Goal: Information Seeking & Learning: Learn about a topic

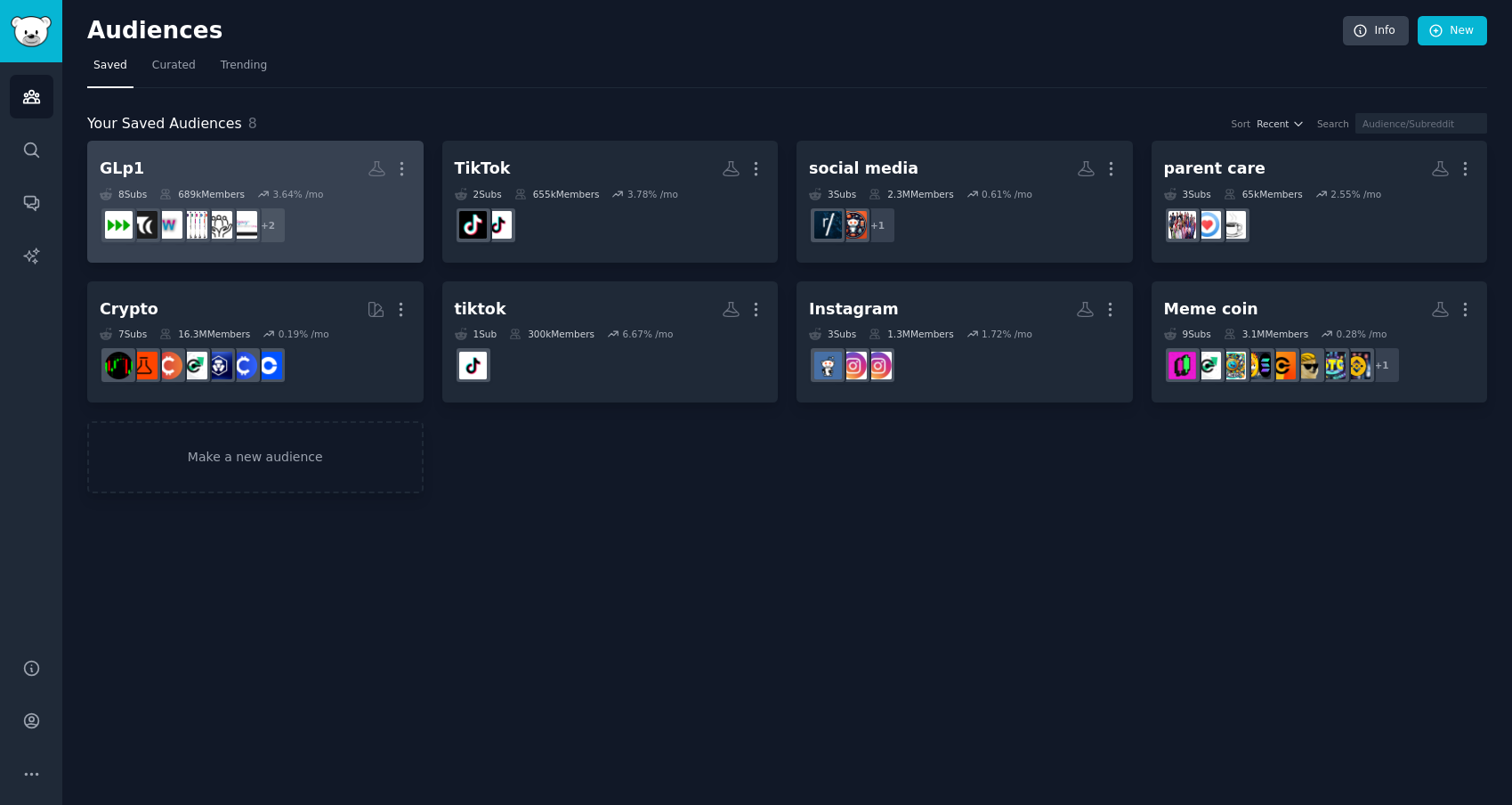
click at [310, 217] on dd "r/GLP1microdosing, r/glp1 + 2" at bounding box center [255, 224] width 311 height 50
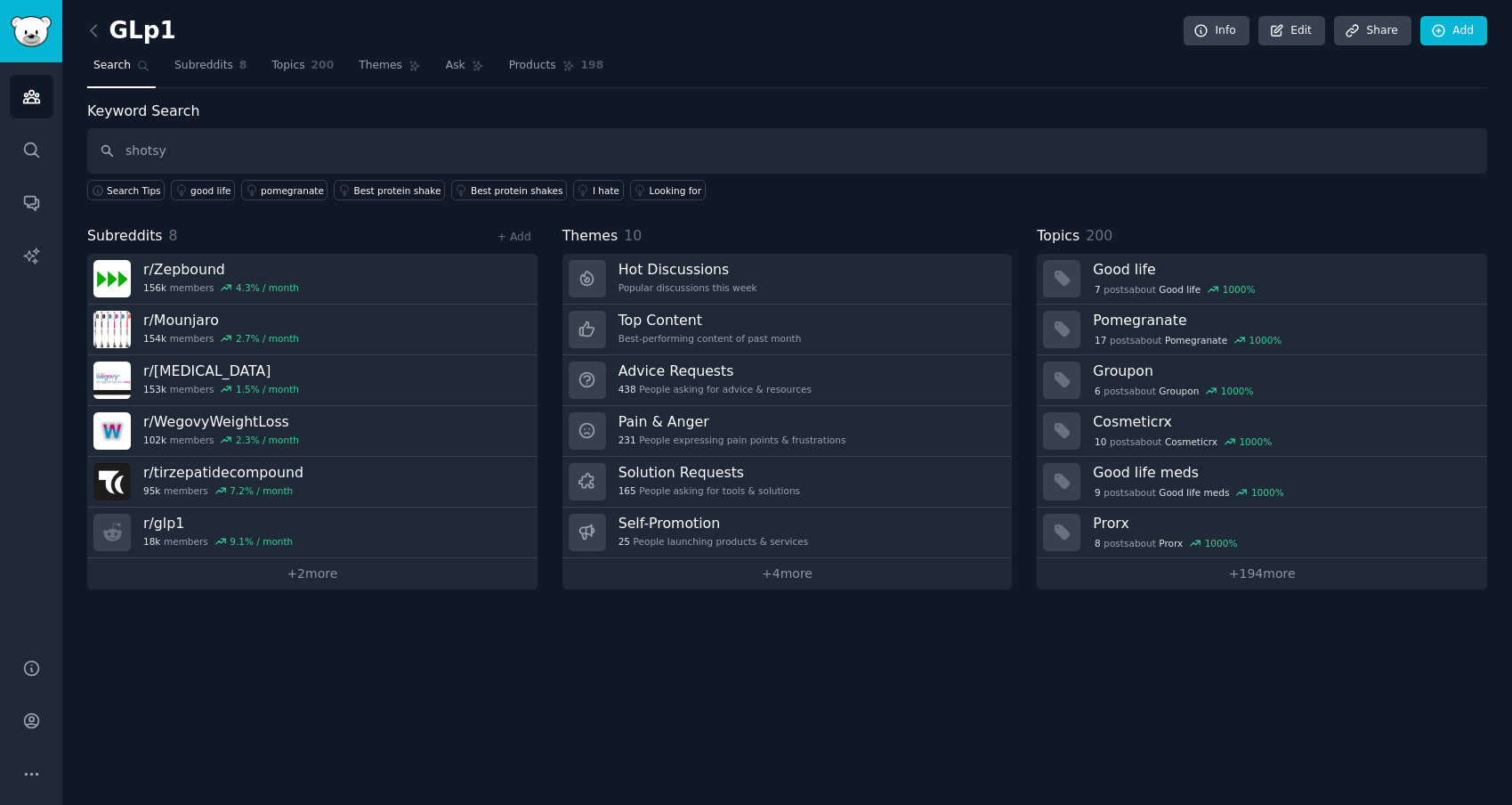
type input "shotsy"
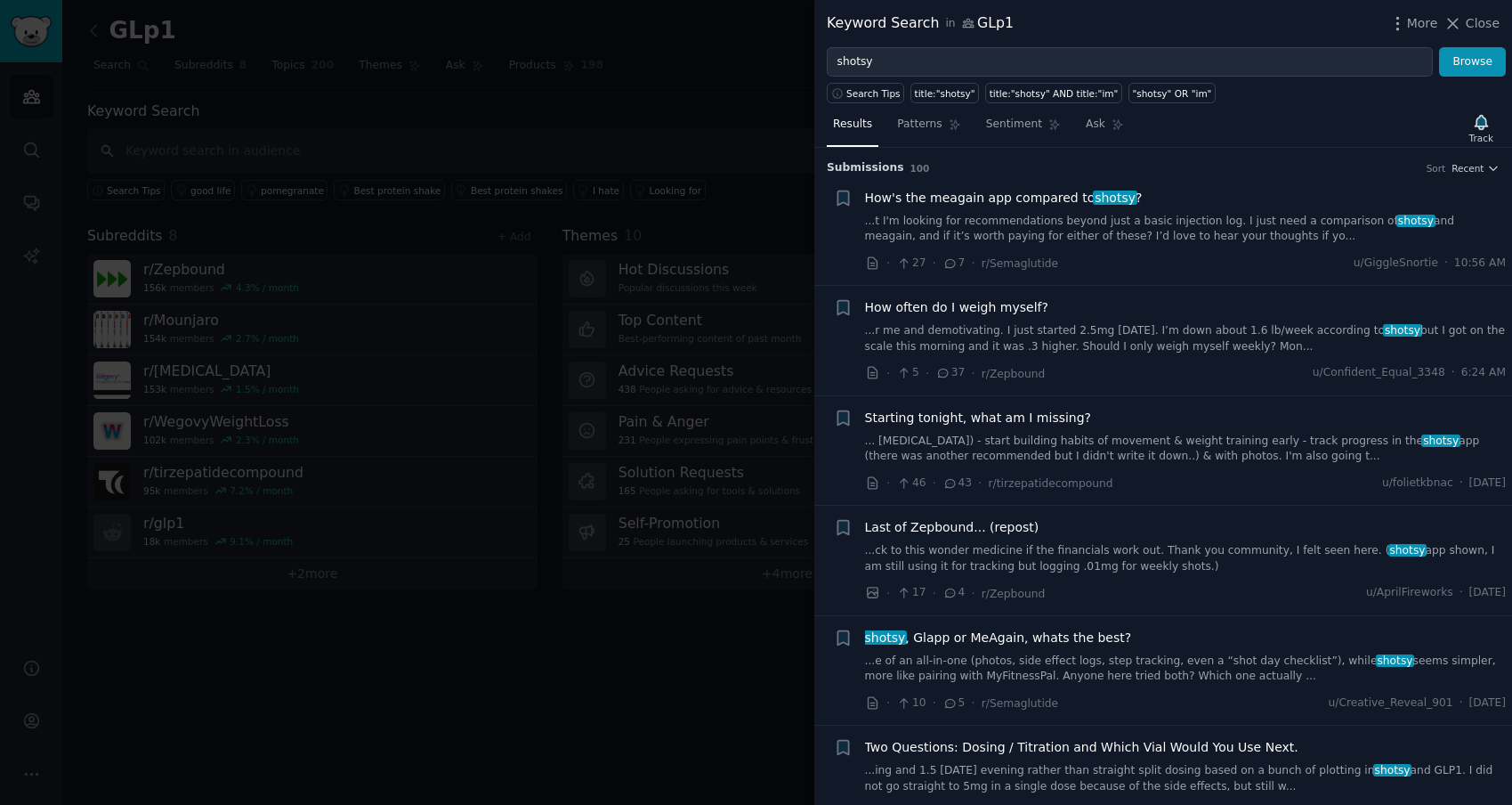
click at [922, 196] on span "How's the meagain app compared to shotsy ?" at bounding box center [1003, 198] width 278 height 19
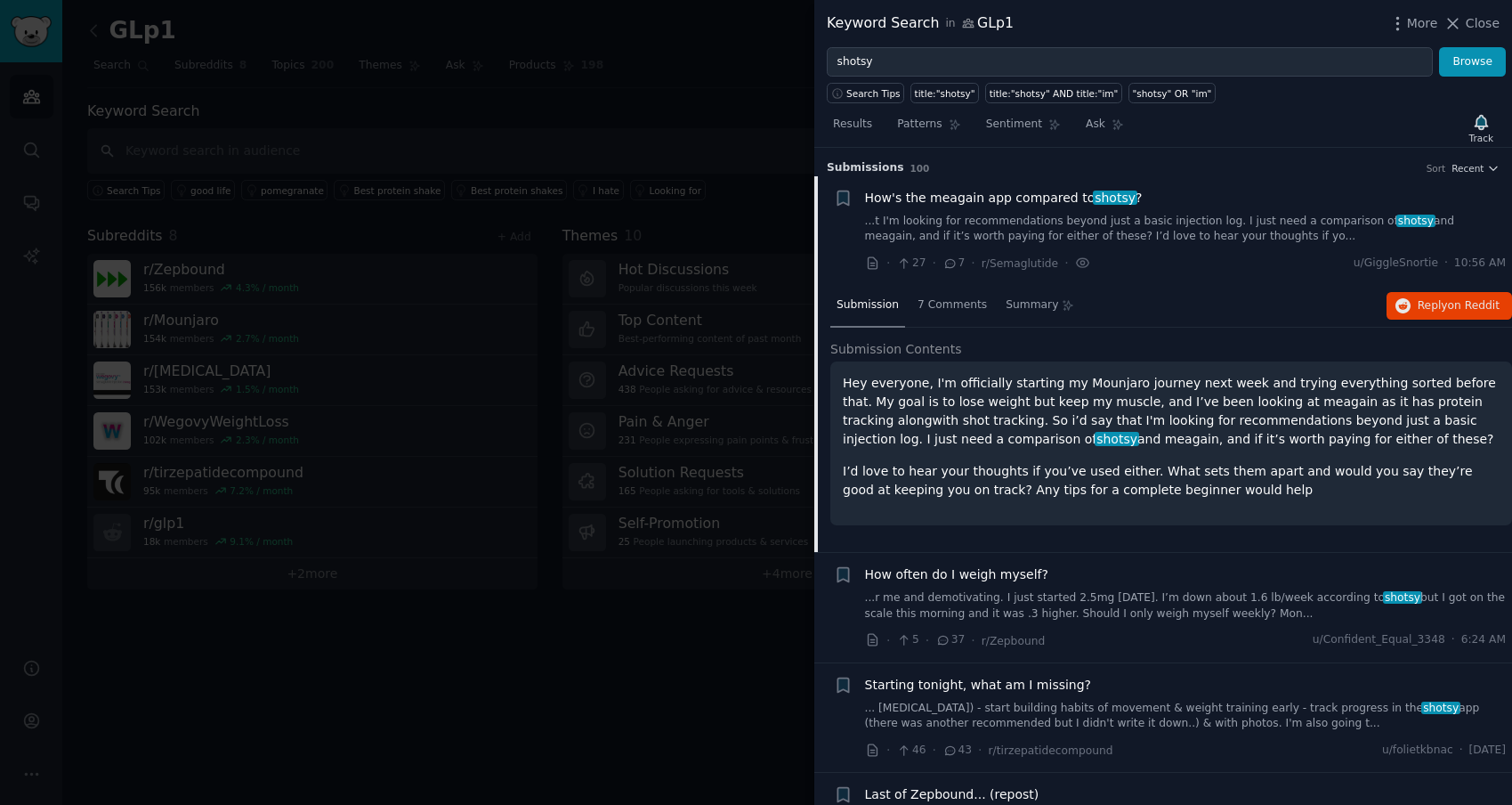
scroll to position [28, 0]
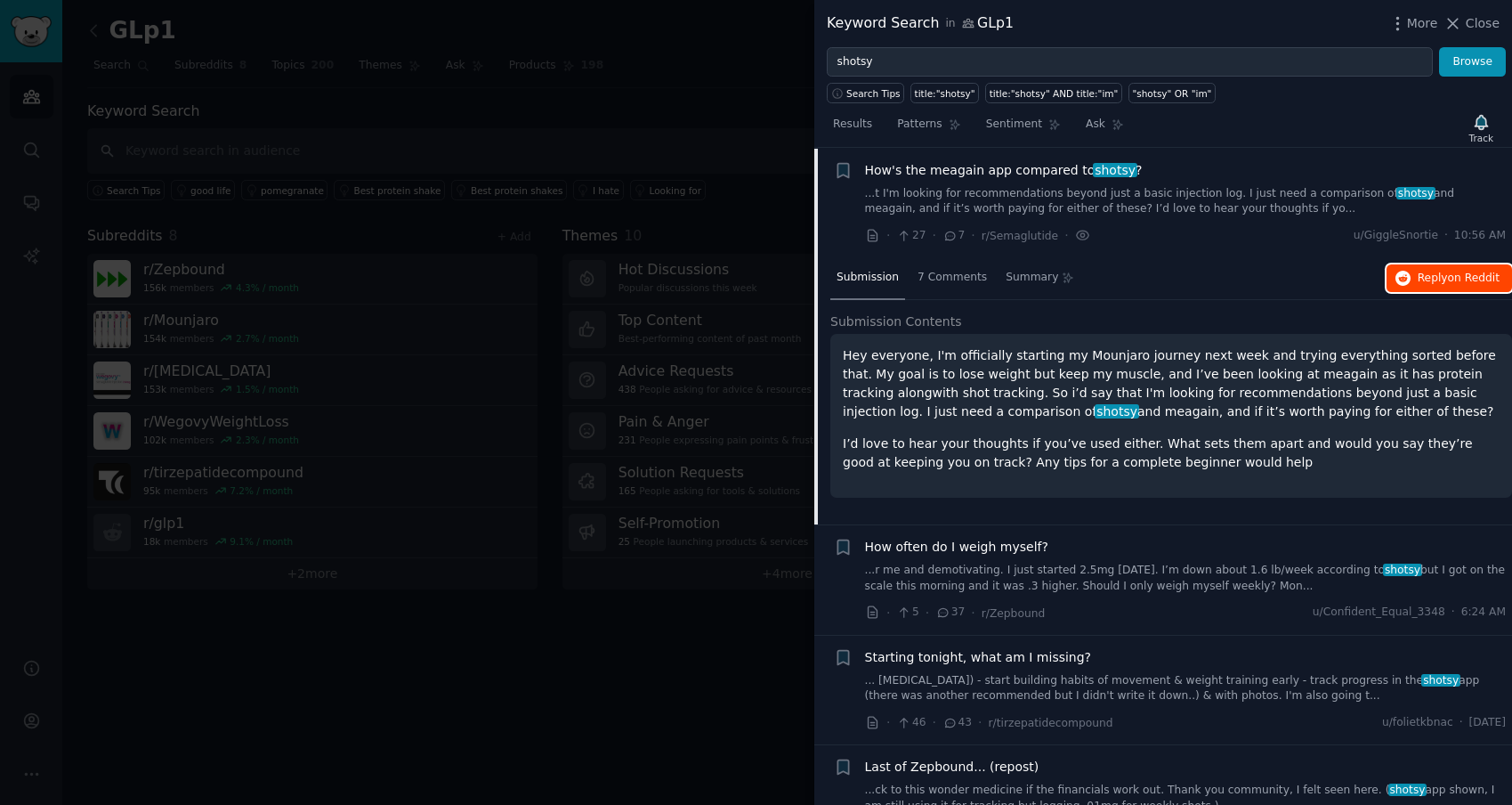
click at [1418, 276] on span "Reply on Reddit" at bounding box center [1460, 278] width 82 height 16
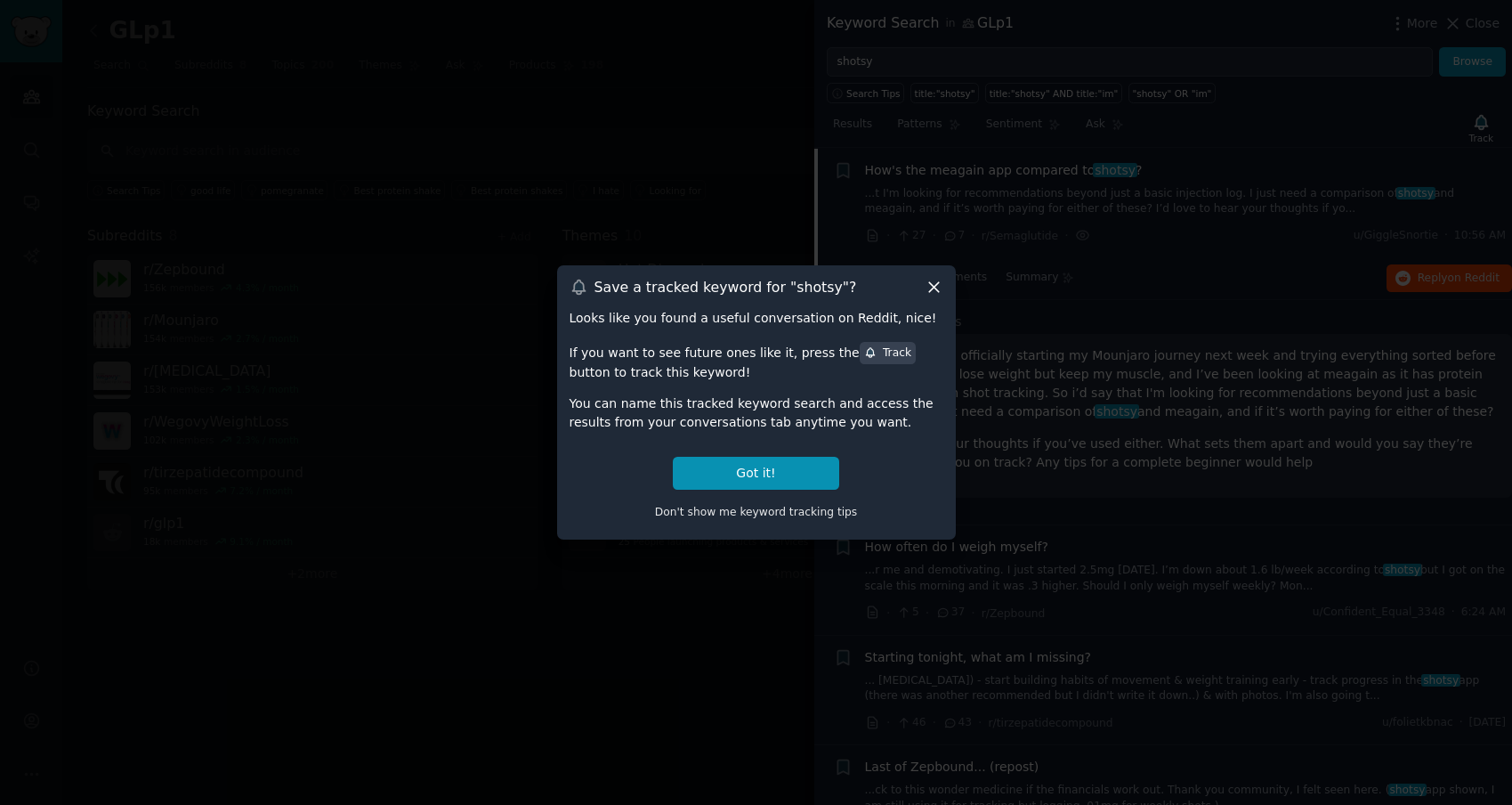
click at [927, 283] on icon at bounding box center [934, 287] width 19 height 19
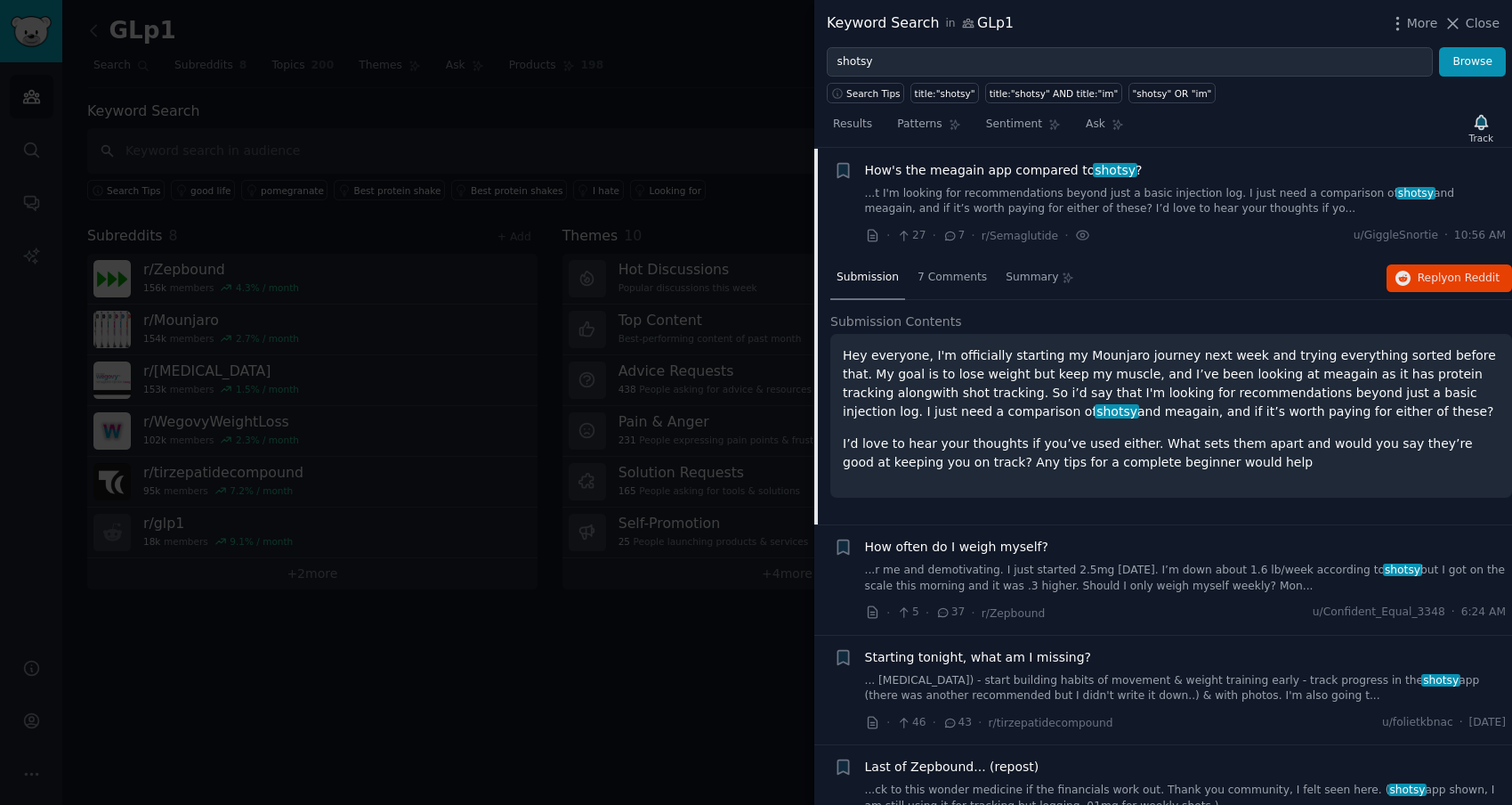
click at [1067, 245] on li "+ How's the meagain app compared to shotsy ? ...t I'm looking for recommendatio…" at bounding box center [1163, 203] width 698 height 109
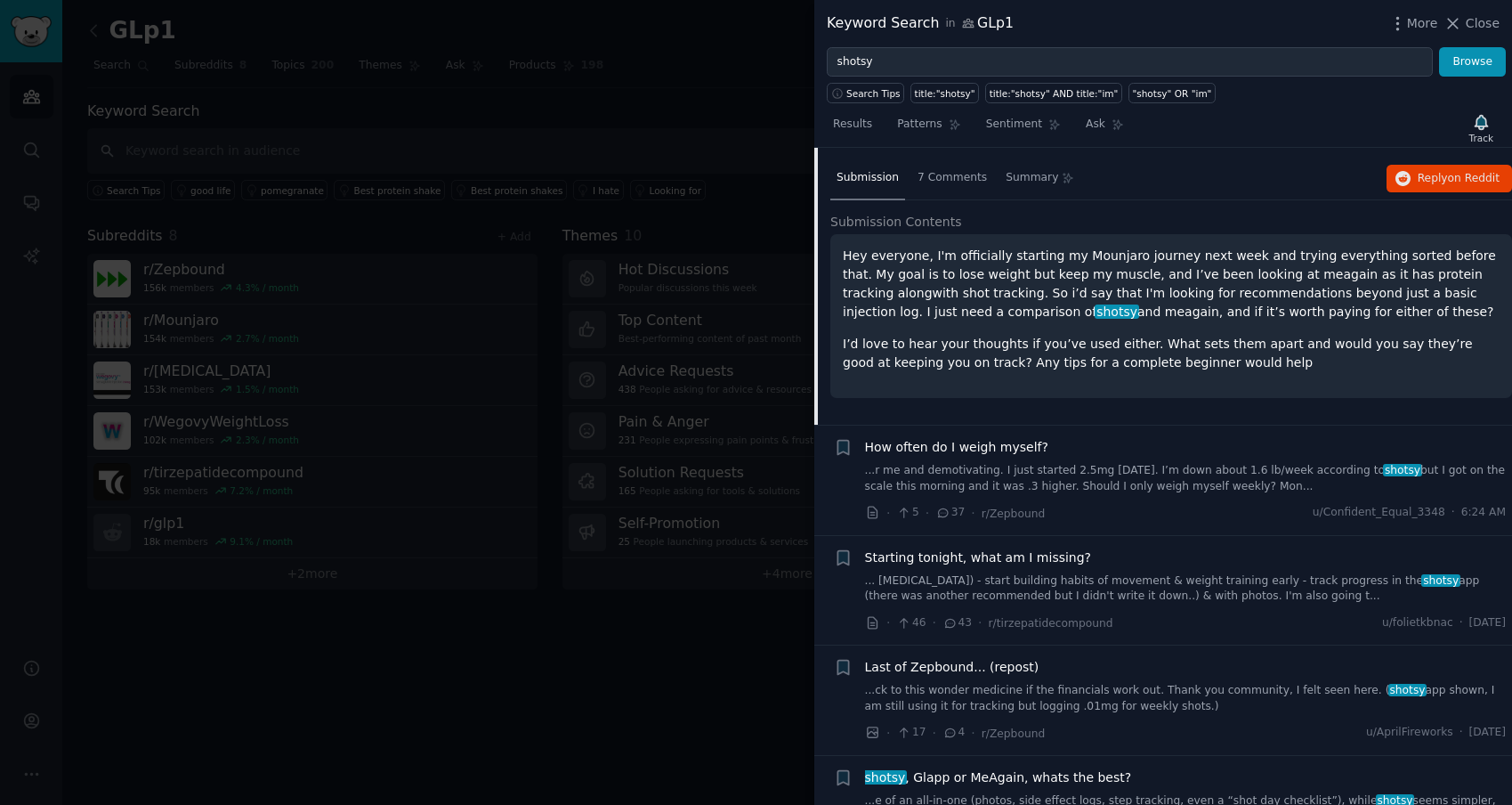
scroll to position [129, 0]
click at [1060, 557] on span "Starting tonight, what am I missing?" at bounding box center [978, 556] width 227 height 19
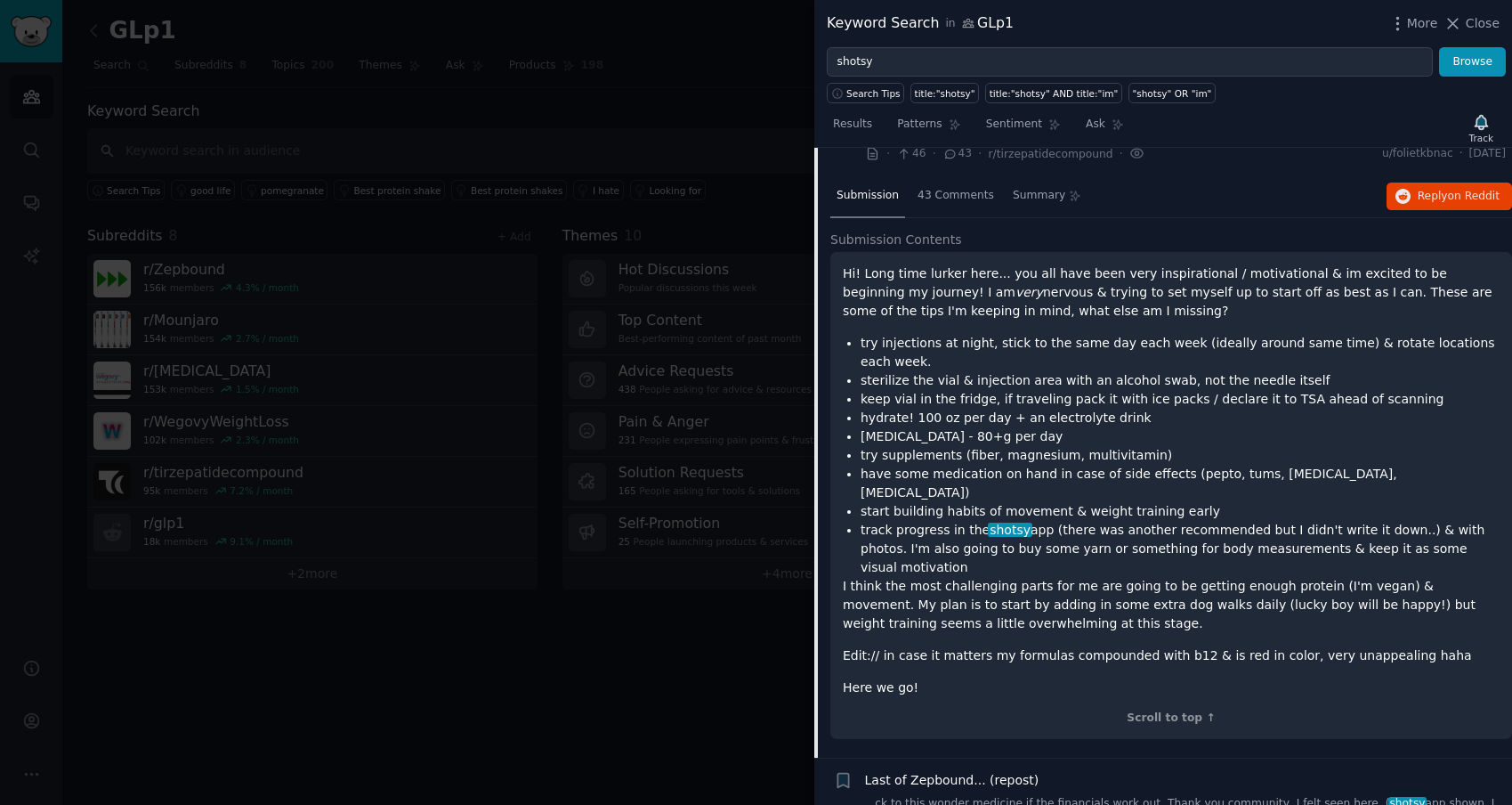
scroll to position [362, 0]
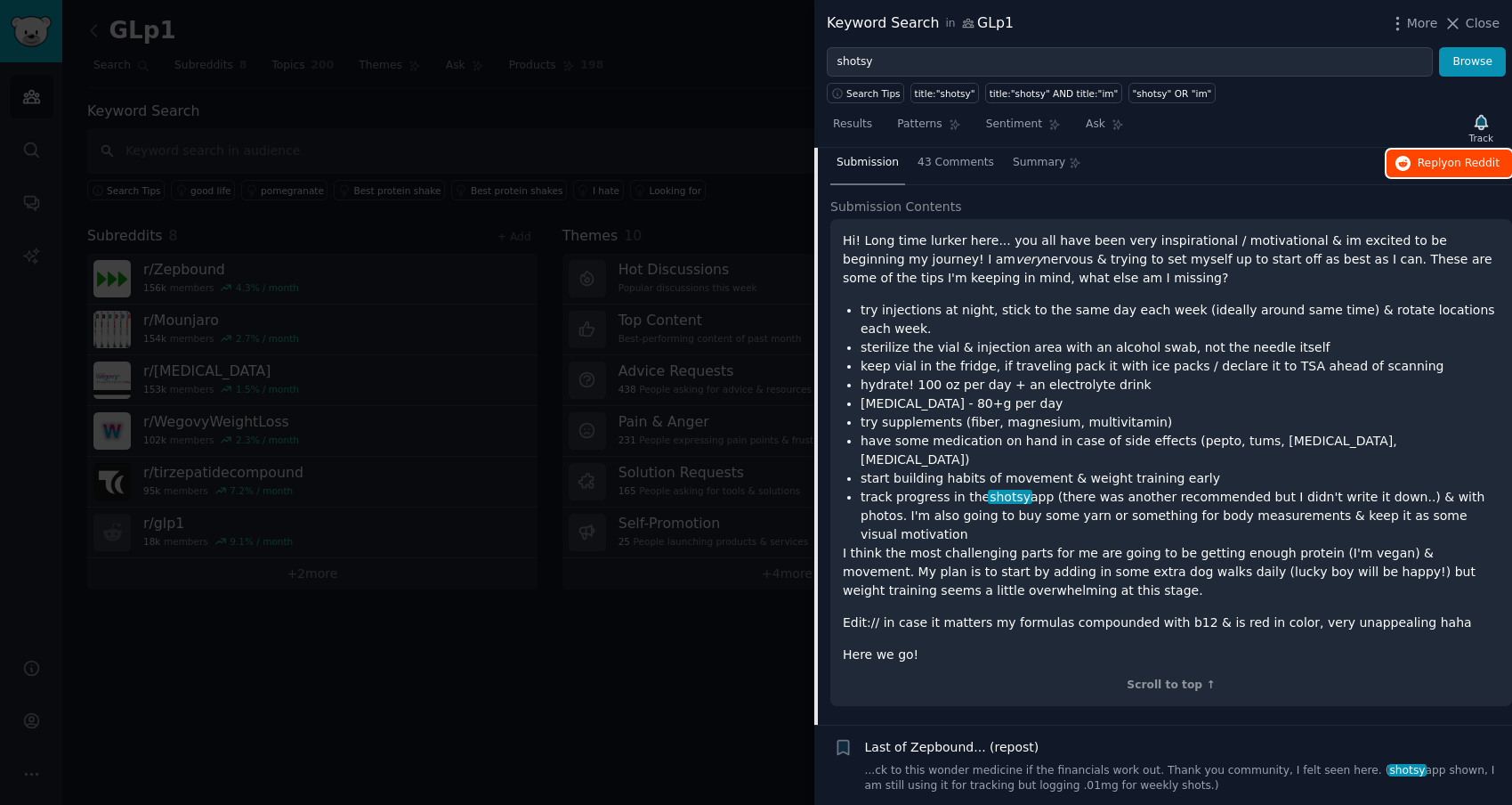
click at [1433, 166] on span "Reply on Reddit" at bounding box center [1460, 164] width 82 height 16
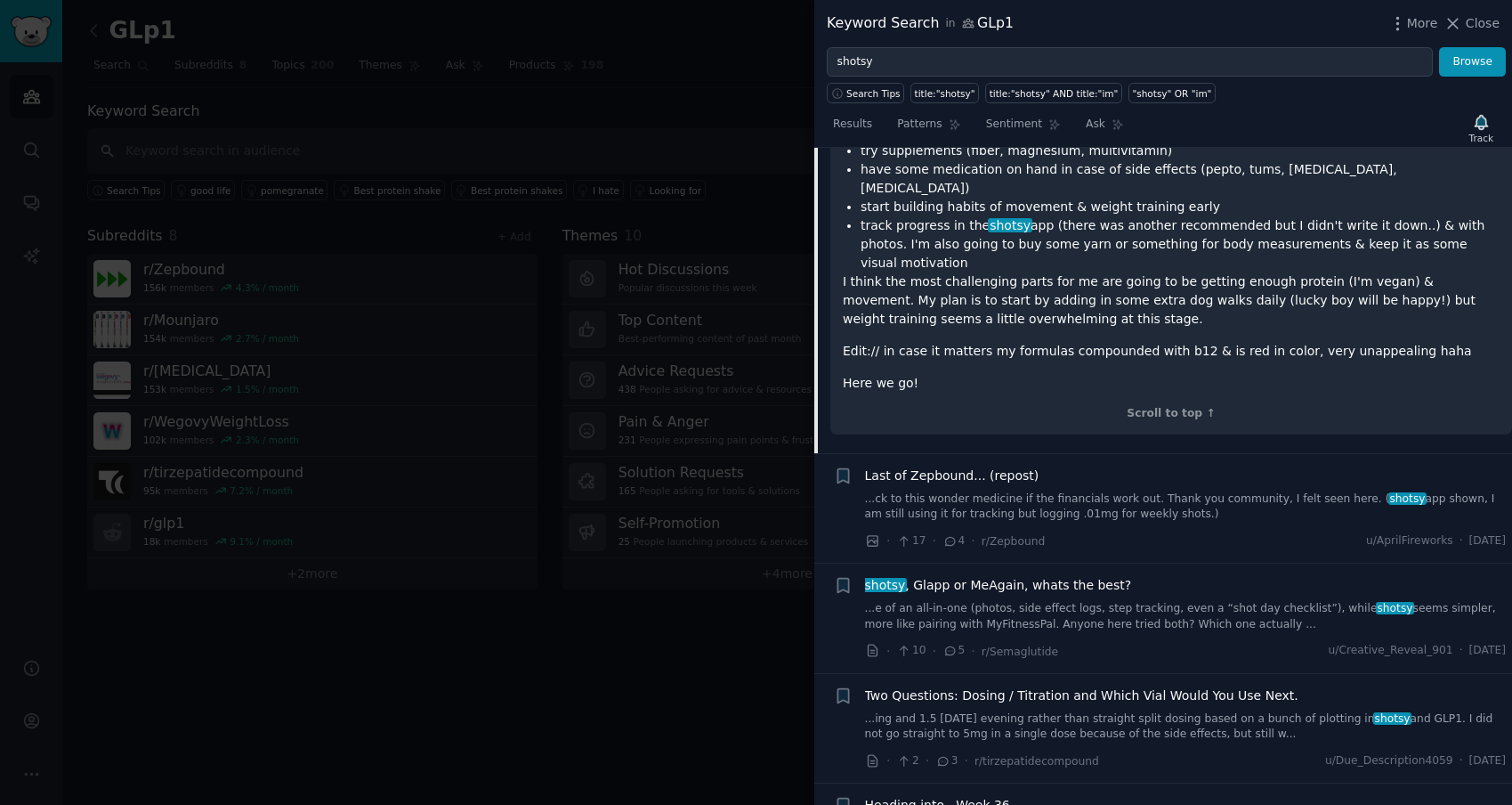
scroll to position [646, 0]
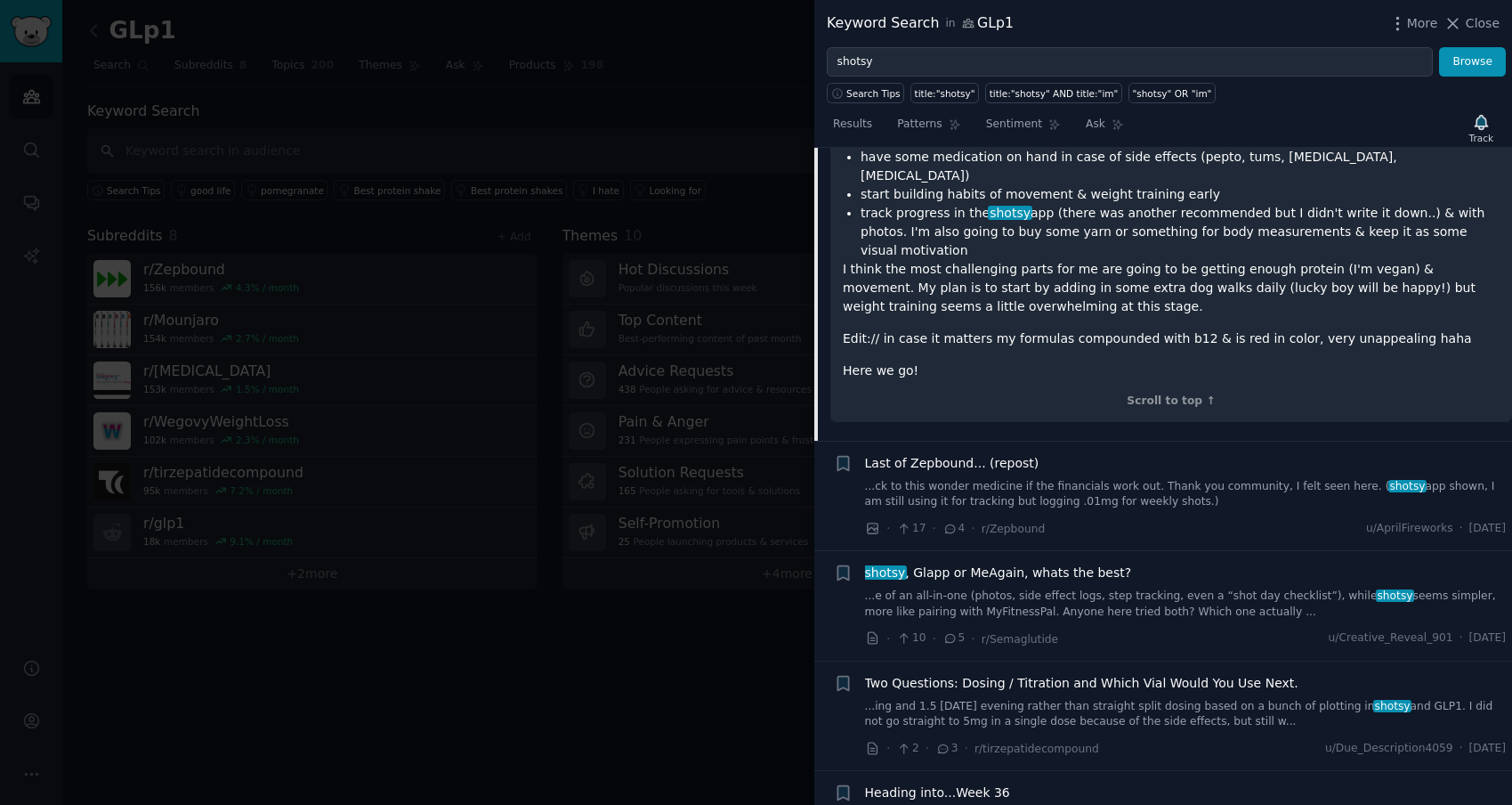
click at [1092, 588] on link "...e of an all-in-one (photos, side effect logs, step tracking, even a “shot da…" at bounding box center [1186, 603] width 641 height 31
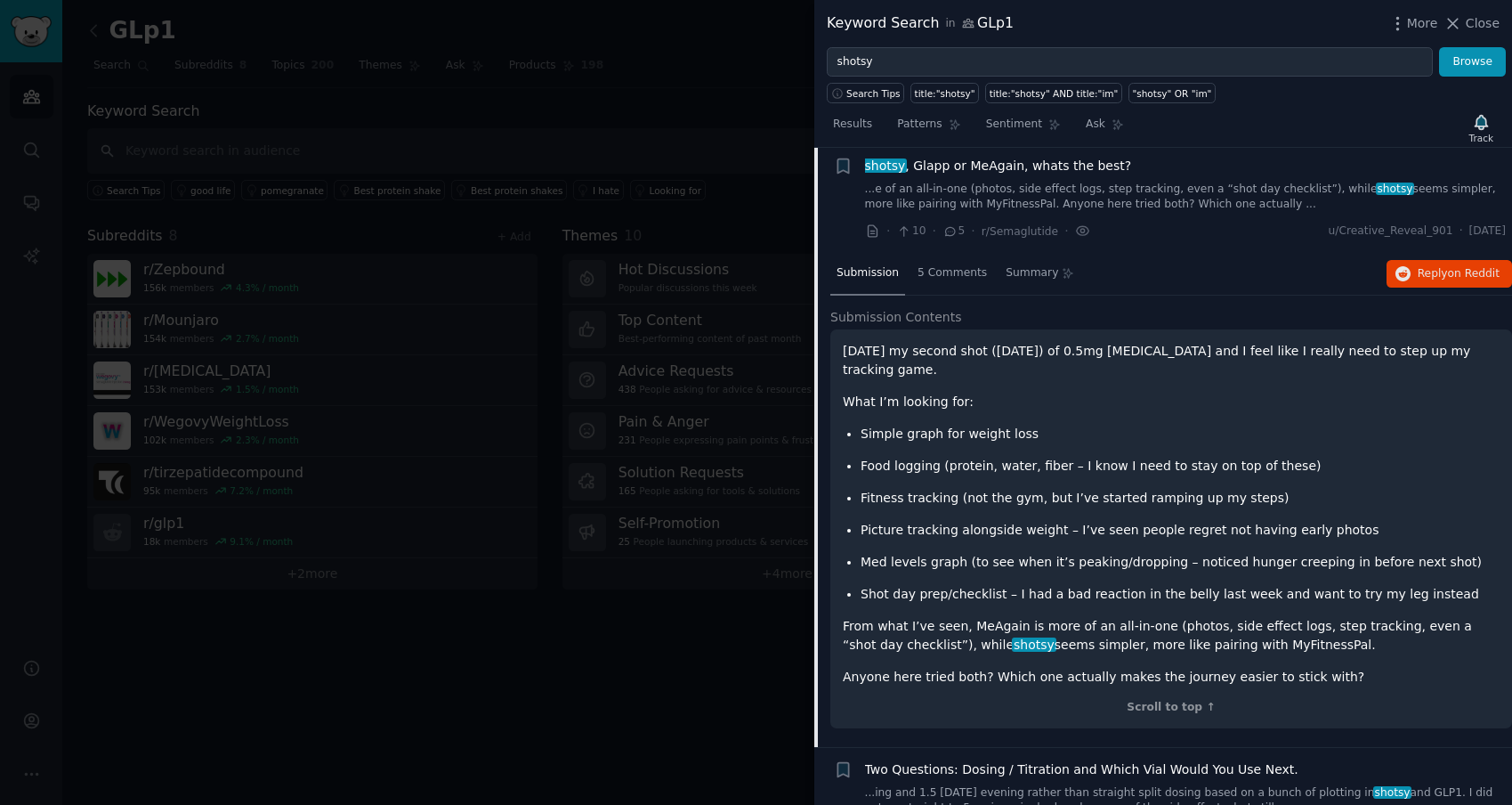
scroll to position [467, 0]
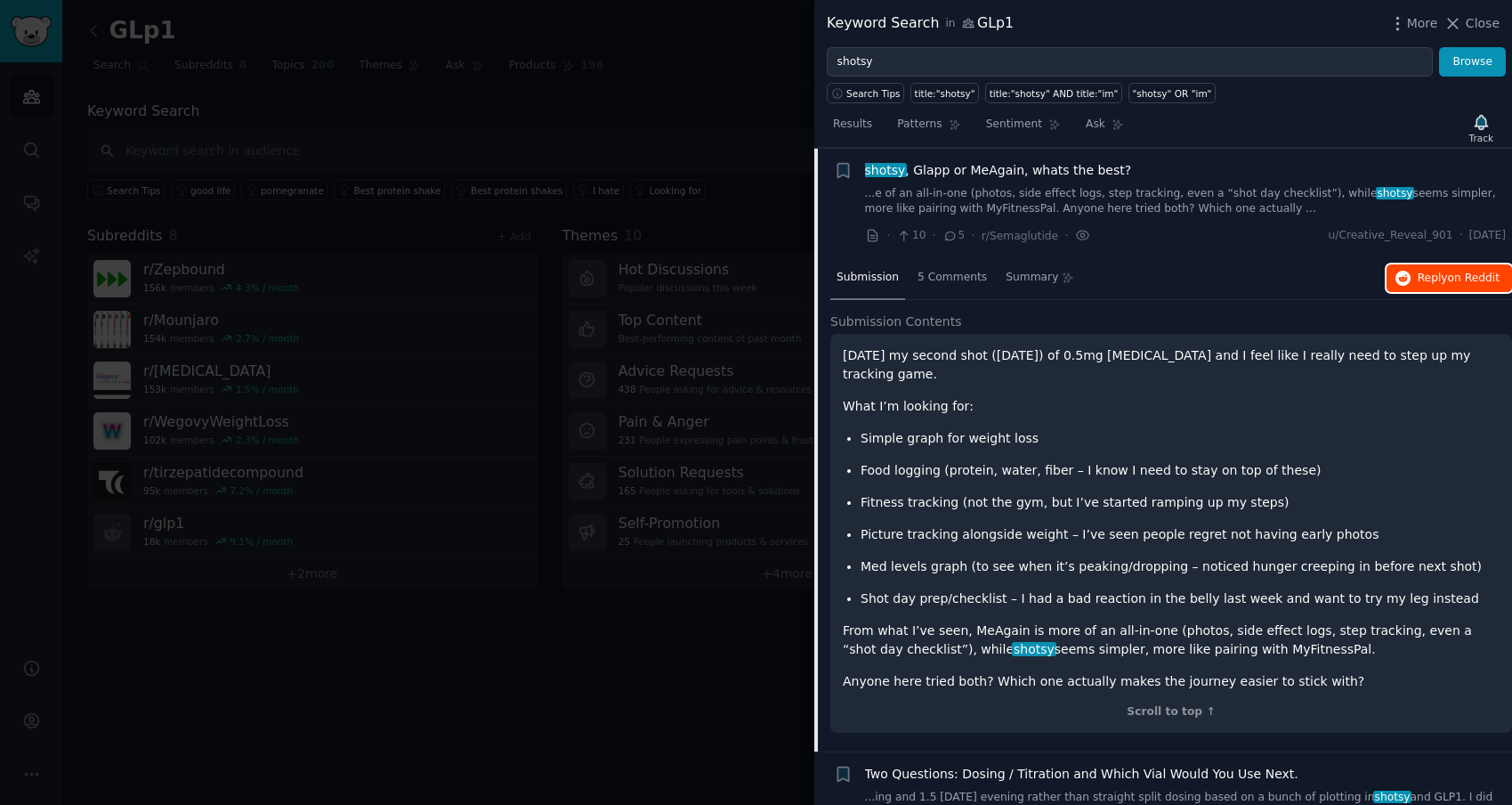
click at [1418, 276] on span "Reply on Reddit" at bounding box center [1460, 278] width 82 height 16
click at [1166, 259] on div "Submission 5 Comments Summary Reply on Reddit" at bounding box center [1171, 279] width 682 height 43
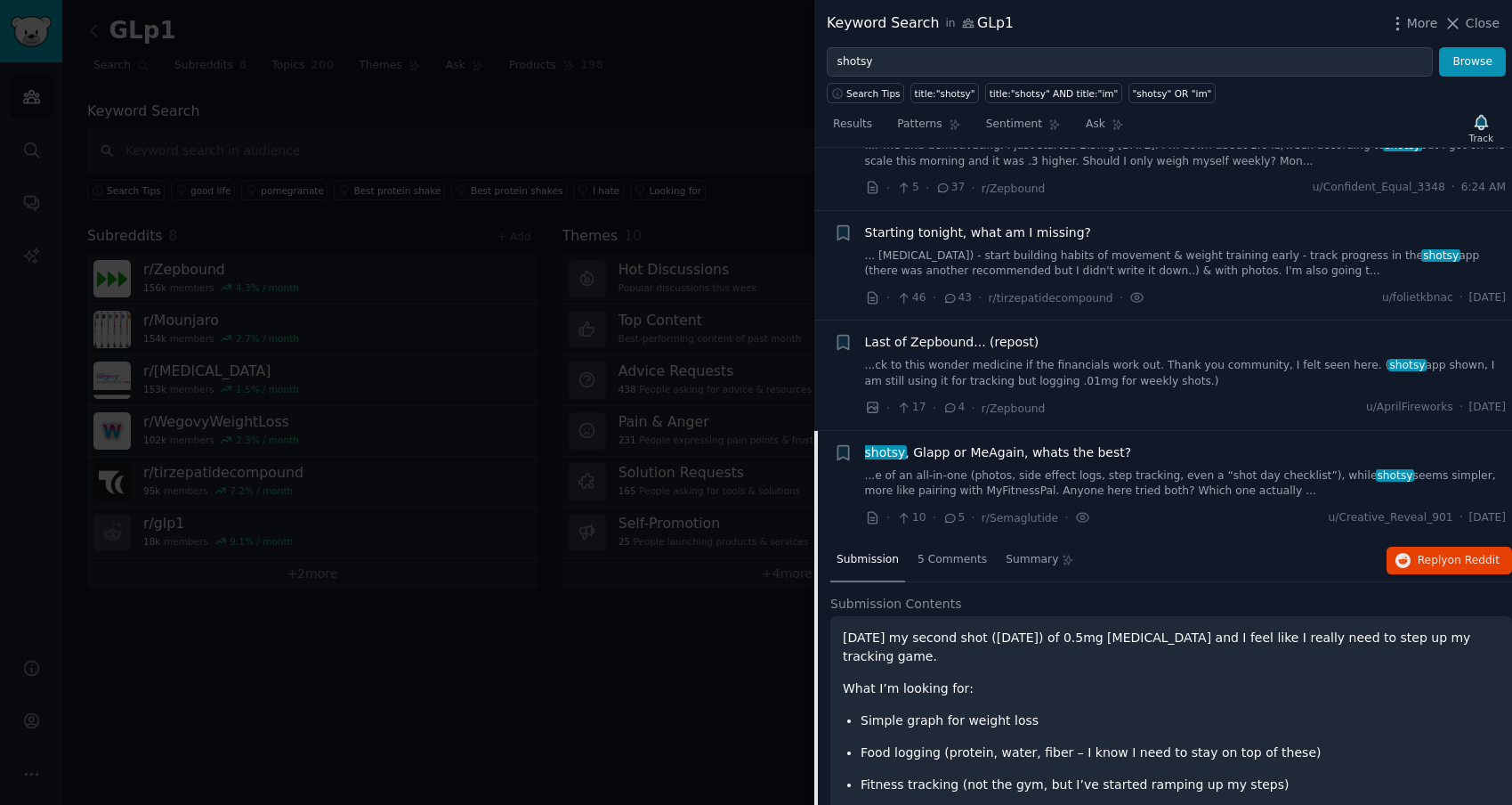
scroll to position [0, 0]
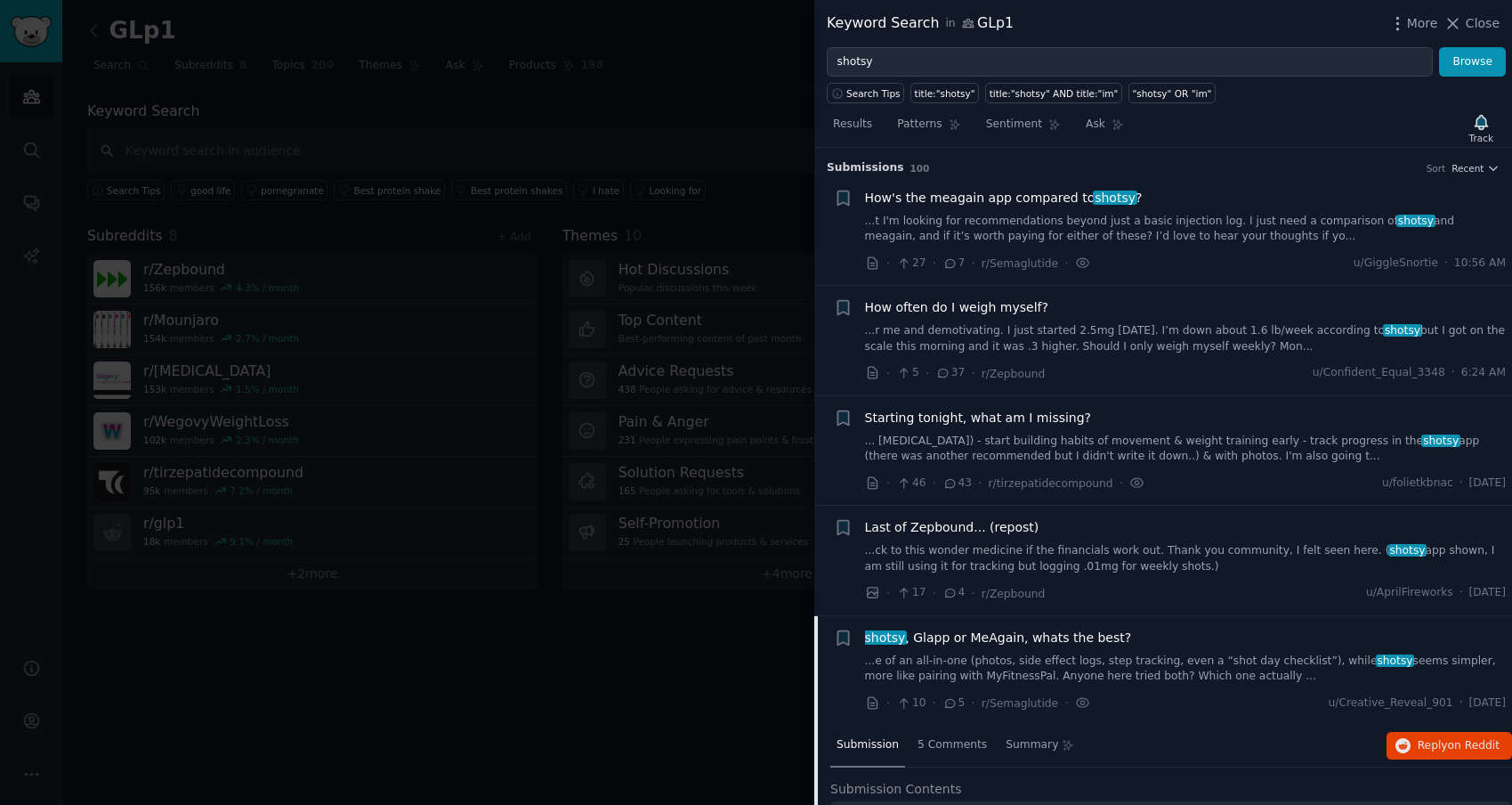
click at [1247, 479] on div "· 46 · 43 · r/tirzepatidecompound · u/folietkbnac · [DATE]" at bounding box center [1186, 482] width 641 height 19
click at [1481, 122] on icon "button" at bounding box center [1480, 122] width 12 height 14
